Goal: Task Accomplishment & Management: Use online tool/utility

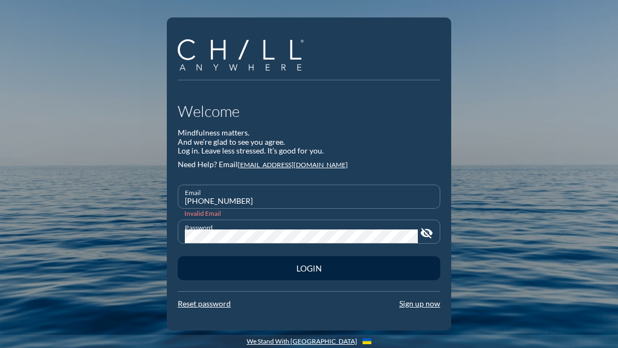
drag, startPoint x: 248, startPoint y: 206, endPoint x: 147, endPoint y: 204, distance: 101.1
click at [147, 204] on div "Welcome Mindfulness matters. And we’re glad to see you agree. Log in. Leave les…" at bounding box center [309, 174] width 618 height 348
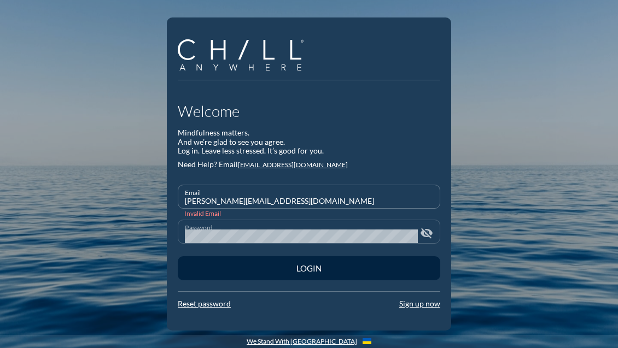
type input "jennifer@chillanywhere.com"
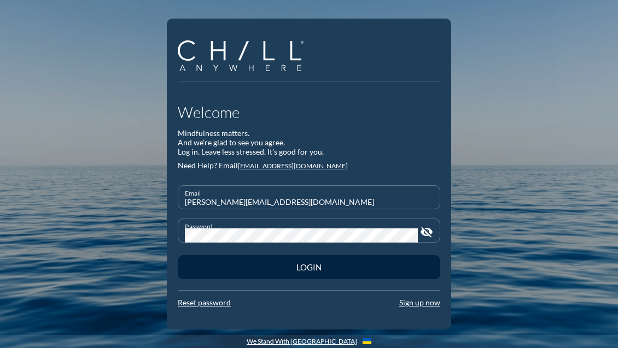
click at [177, 237] on div "Welcome Mindfulness matters. And we’re glad to see you agree. Log in. Leave les…" at bounding box center [309, 175] width 284 height 312
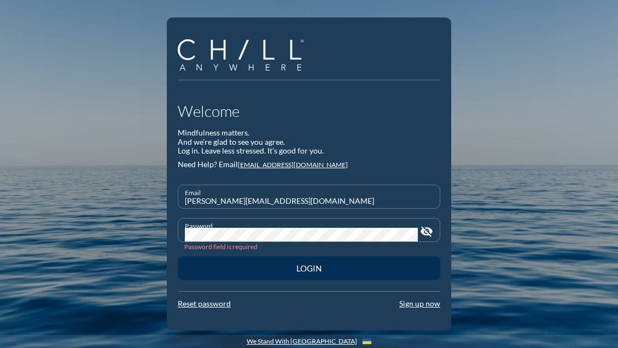
click at [194, 273] on button "Login" at bounding box center [309, 268] width 262 height 24
